Goal: Task Accomplishment & Management: Manage account settings

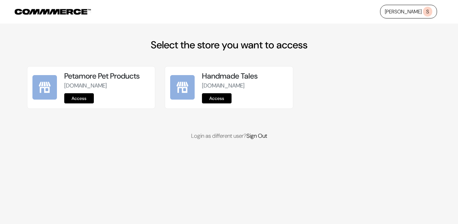
click at [86, 98] on link "Access" at bounding box center [79, 98] width 30 height 10
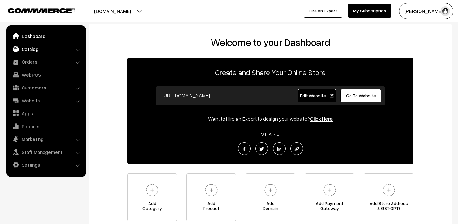
click at [35, 51] on link "Catalog" at bounding box center [46, 48] width 76 height 11
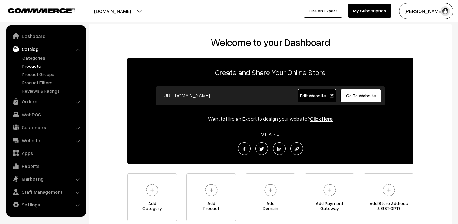
click at [36, 66] on link "Products" at bounding box center [52, 66] width 63 height 7
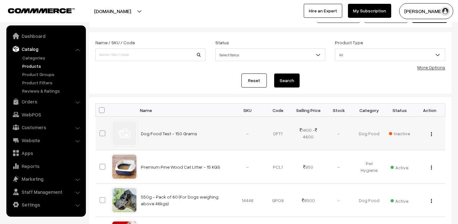
scroll to position [27, 0]
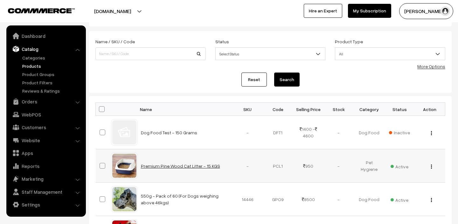
click at [145, 168] on link "Premium Pine Wood Cat Litter - 15 KGS" at bounding box center [180, 165] width 79 height 5
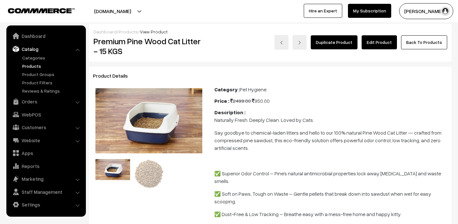
click at [383, 47] on link "Edit Product" at bounding box center [379, 42] width 35 height 14
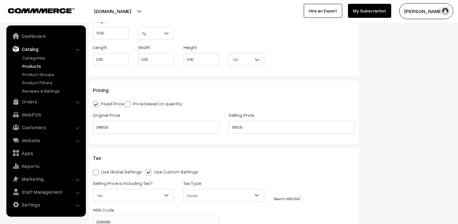
scroll to position [485, 0]
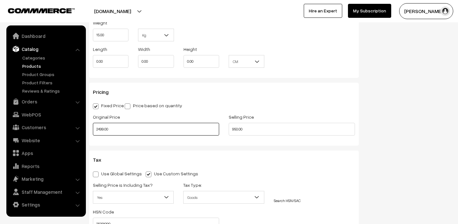
drag, startPoint x: 109, startPoint y: 129, endPoint x: 91, endPoint y: 128, distance: 18.2
click at [91, 128] on div "Original Price 2499.00" at bounding box center [156, 126] width 136 height 26
type input "2400.00"
click at [250, 129] on input "950.00" at bounding box center [292, 129] width 126 height 13
type input "9"
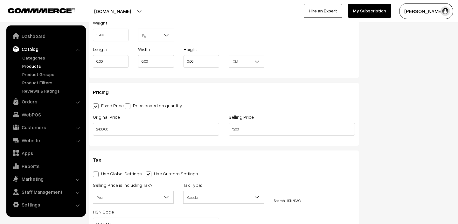
type input "1200.00"
click at [333, 154] on div "Tax Use Global Settings Use Custom Settings Skip Adding Tax Selling Price is In…" at bounding box center [224, 217] width 270 height 132
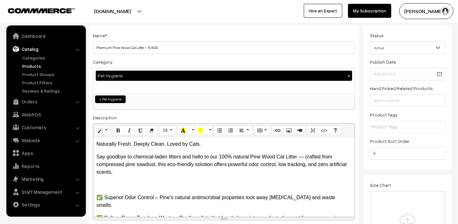
scroll to position [0, 0]
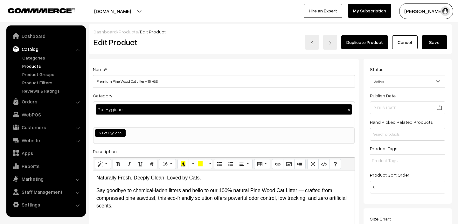
click at [439, 44] on button "Save" at bounding box center [434, 42] width 25 height 14
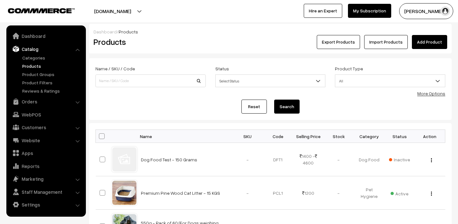
click at [37, 52] on link "Catalog" at bounding box center [46, 48] width 76 height 11
click at [38, 102] on link "Orders" at bounding box center [46, 101] width 76 height 11
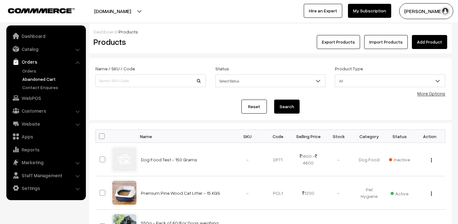
click at [33, 80] on link "Abandoned Cart" at bounding box center [52, 79] width 63 height 7
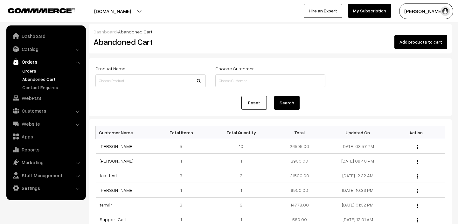
click at [33, 72] on link "Orders" at bounding box center [52, 70] width 63 height 7
